Goal: Task Accomplishment & Management: Use online tool/utility

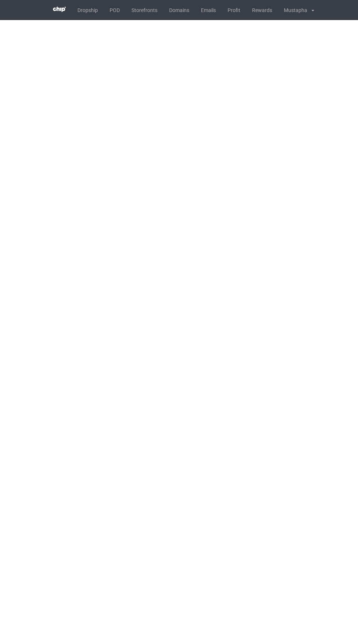
click at [112, 16] on link "POD" at bounding box center [115, 10] width 22 height 20
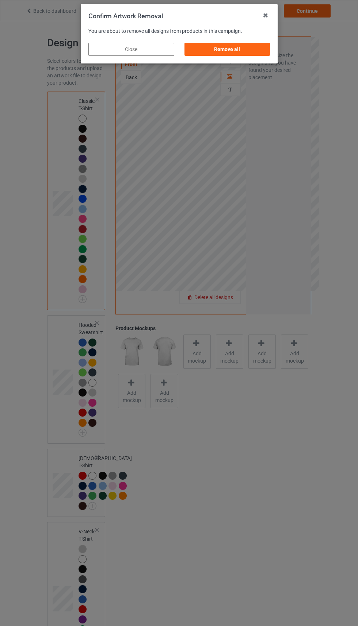
click at [242, 43] on div "Remove all" at bounding box center [227, 49] width 86 height 13
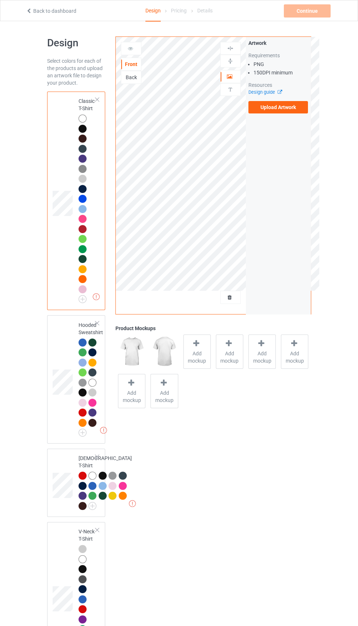
click at [284, 108] on label "Upload Artwork" at bounding box center [278, 107] width 60 height 12
click at [0, 0] on input "Upload Artwork" at bounding box center [0, 0] width 0 height 0
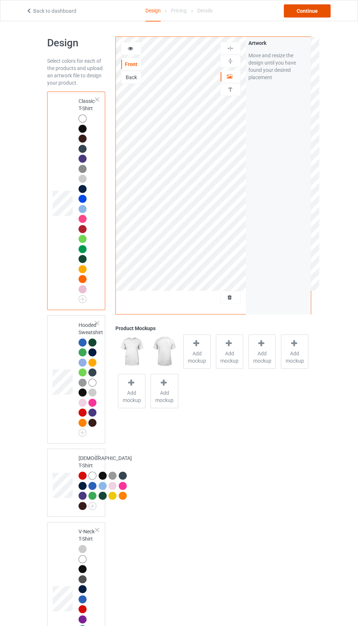
click at [321, 10] on div "Continue" at bounding box center [307, 10] width 47 height 13
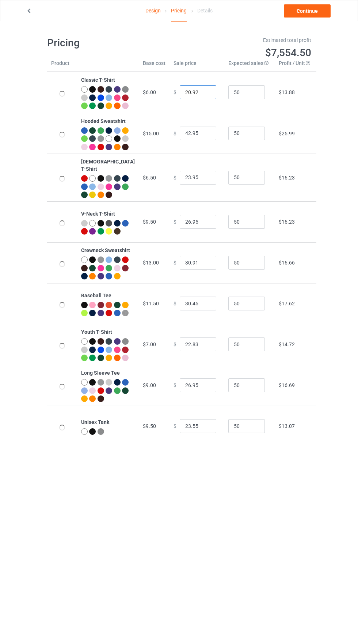
click at [184, 96] on input "20.92" at bounding box center [198, 92] width 37 height 14
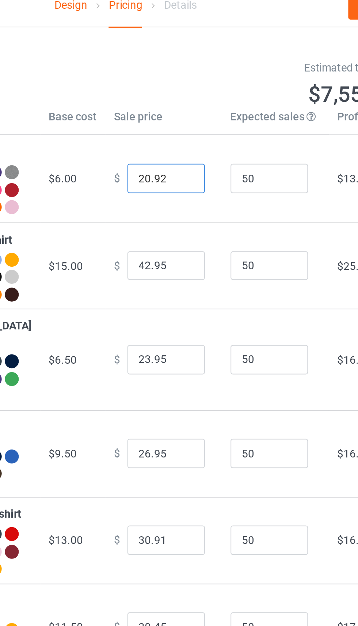
click at [180, 95] on input "20.92" at bounding box center [198, 92] width 37 height 14
click at [181, 97] on input "20.92" at bounding box center [198, 92] width 37 height 14
click at [186, 95] on input "21.92" at bounding box center [198, 92] width 37 height 14
click at [185, 93] on input "21.22" at bounding box center [198, 92] width 37 height 14
type input "21.32"
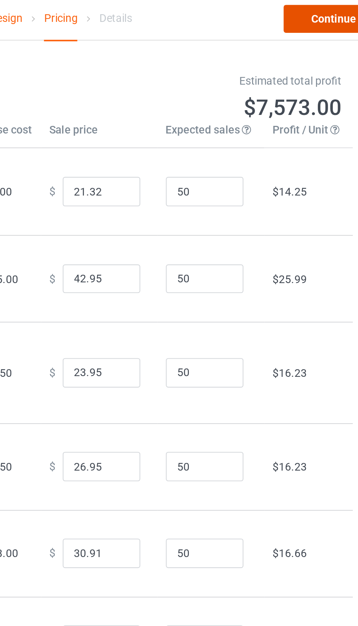
click at [310, 11] on link "Continue" at bounding box center [307, 10] width 47 height 13
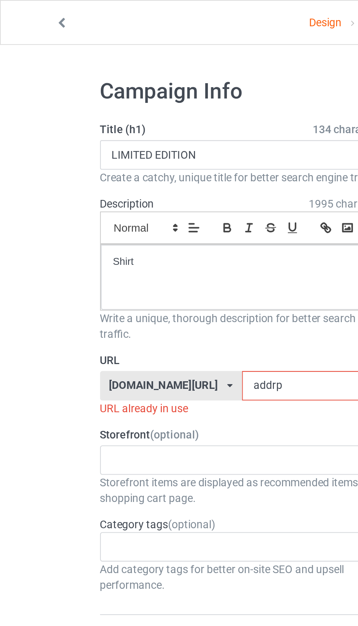
click at [31, 12] on link at bounding box center [29, 11] width 7 height 6
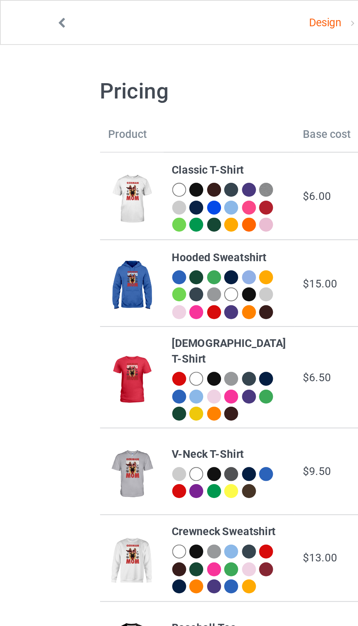
click at [30, 12] on icon at bounding box center [29, 9] width 6 height 5
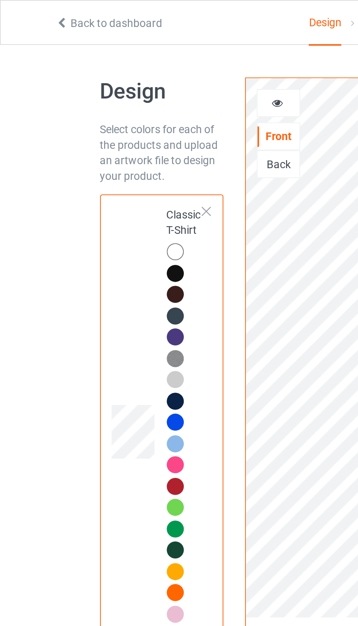
click at [33, 12] on link "Back to dashboard" at bounding box center [51, 11] width 50 height 6
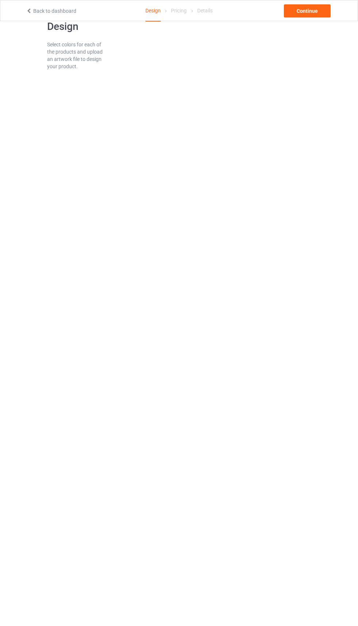
scroll to position [5, 0]
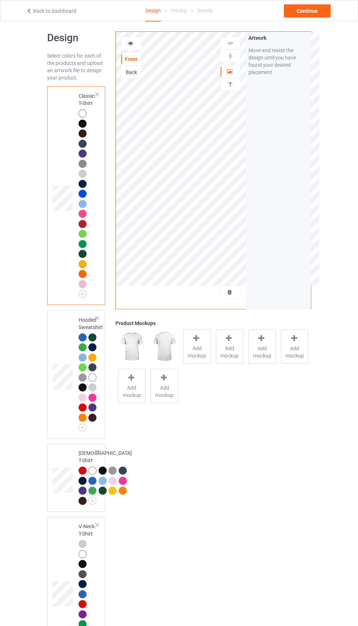
click at [227, 289] on div at bounding box center [230, 292] width 20 height 7
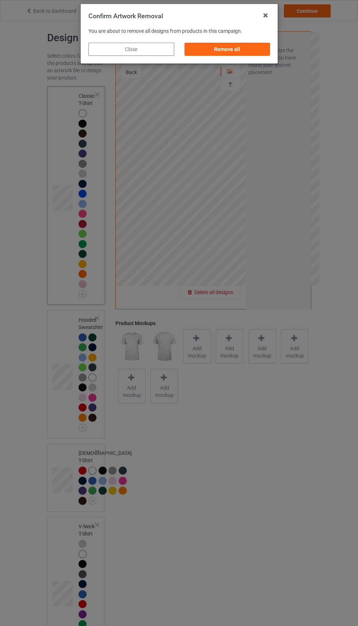
click at [244, 47] on div "Remove all" at bounding box center [227, 49] width 86 height 13
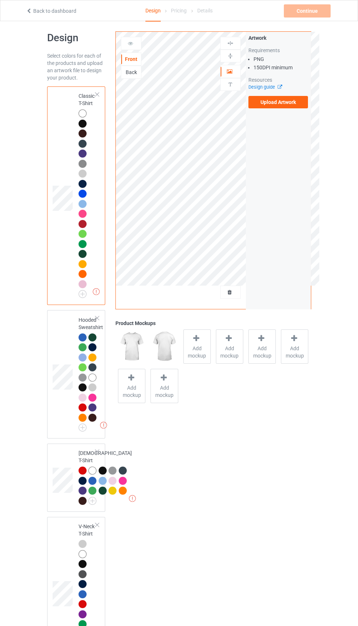
click at [286, 102] on label "Upload Artwork" at bounding box center [278, 102] width 60 height 12
click at [0, 0] on input "Upload Artwork" at bounding box center [0, 0] width 0 height 0
